Goal: Navigation & Orientation: Find specific page/section

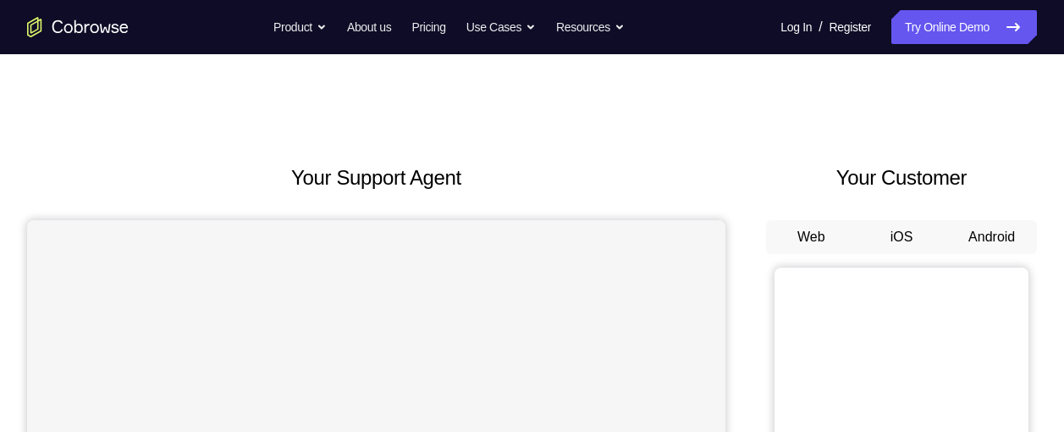
scroll to position [150, 0]
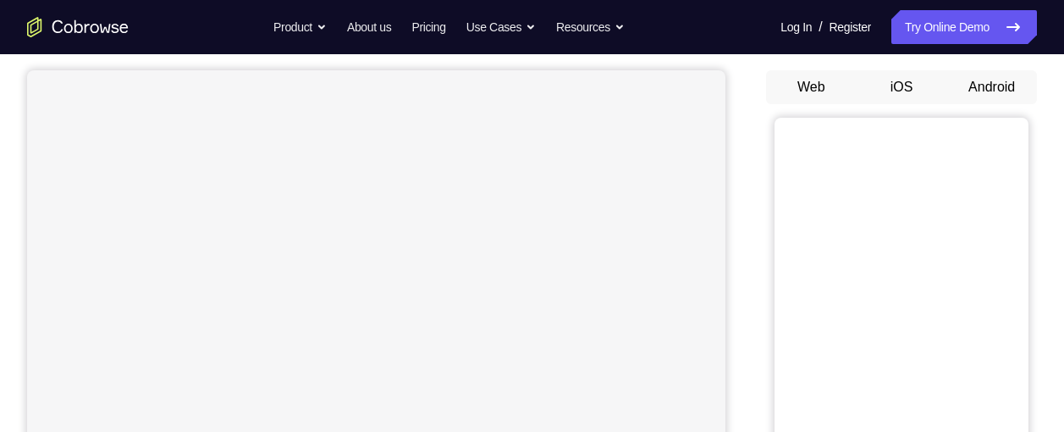
click at [987, 92] on button "Android" at bounding box center [991, 87] width 91 height 34
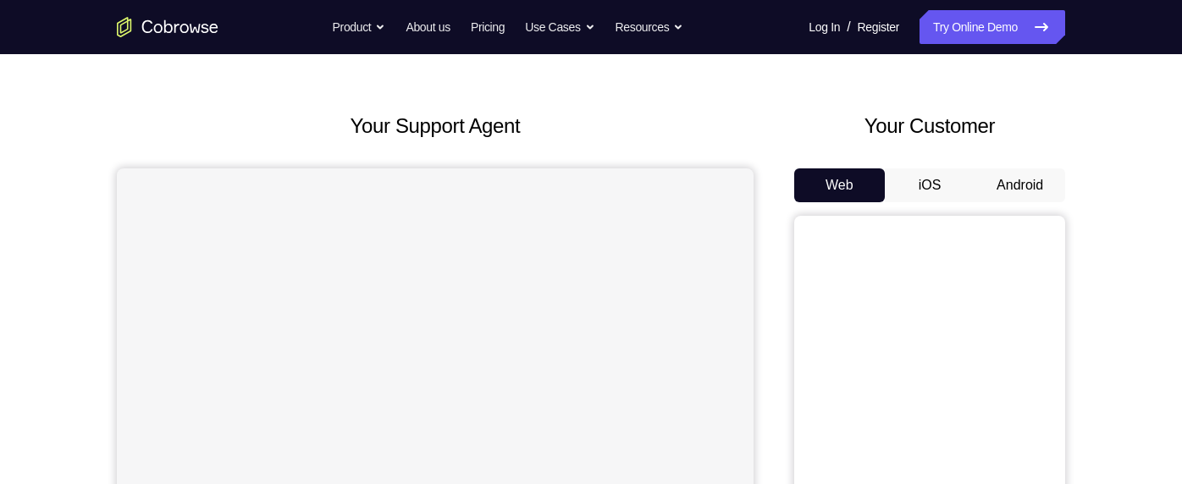
scroll to position [51, 0]
click at [1017, 187] on button "Android" at bounding box center [1019, 186] width 91 height 34
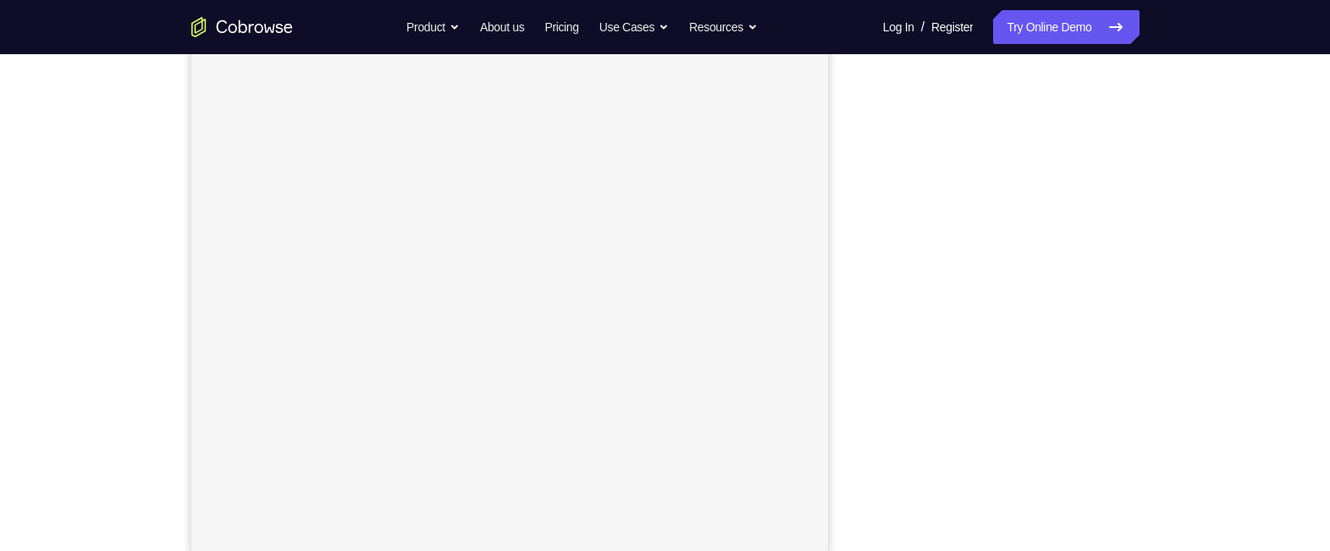
scroll to position [233, 0]
